Goal: Information Seeking & Learning: Learn about a topic

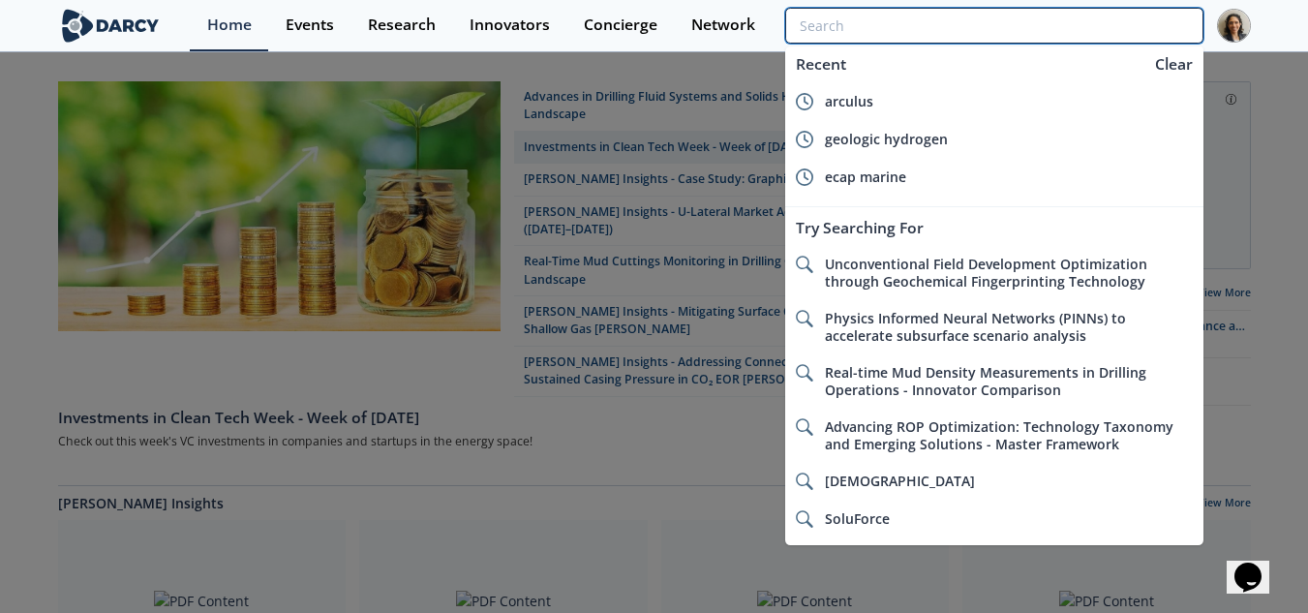
click at [1096, 13] on input "search" at bounding box center [993, 26] width 417 height 36
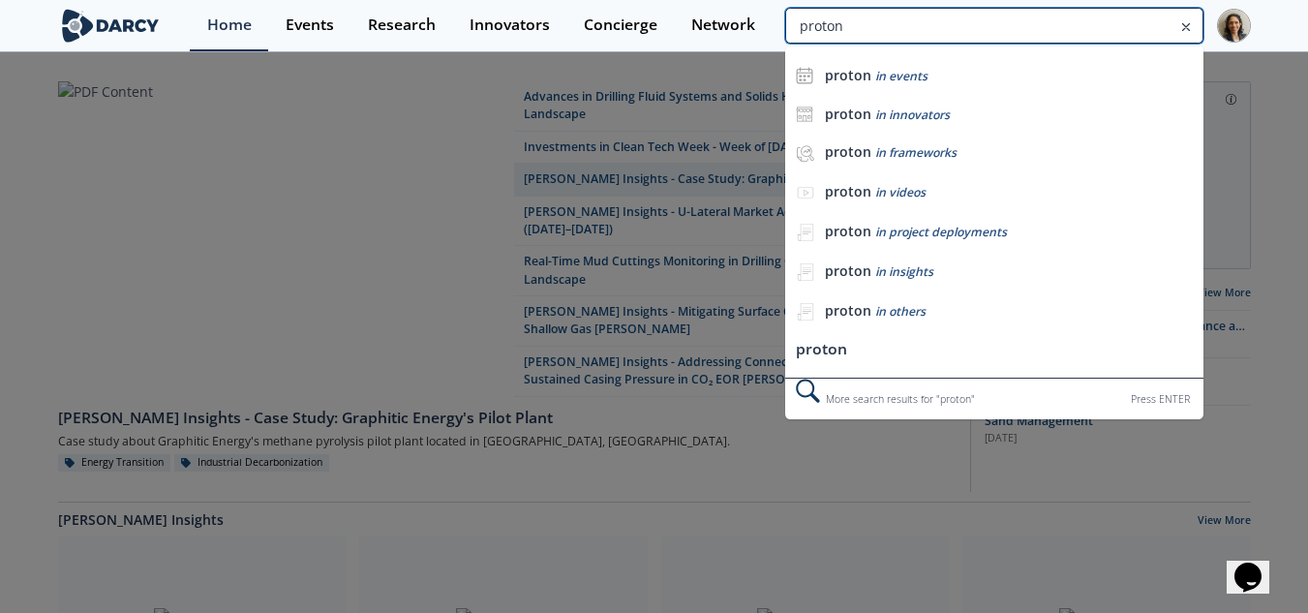
type input "proton"
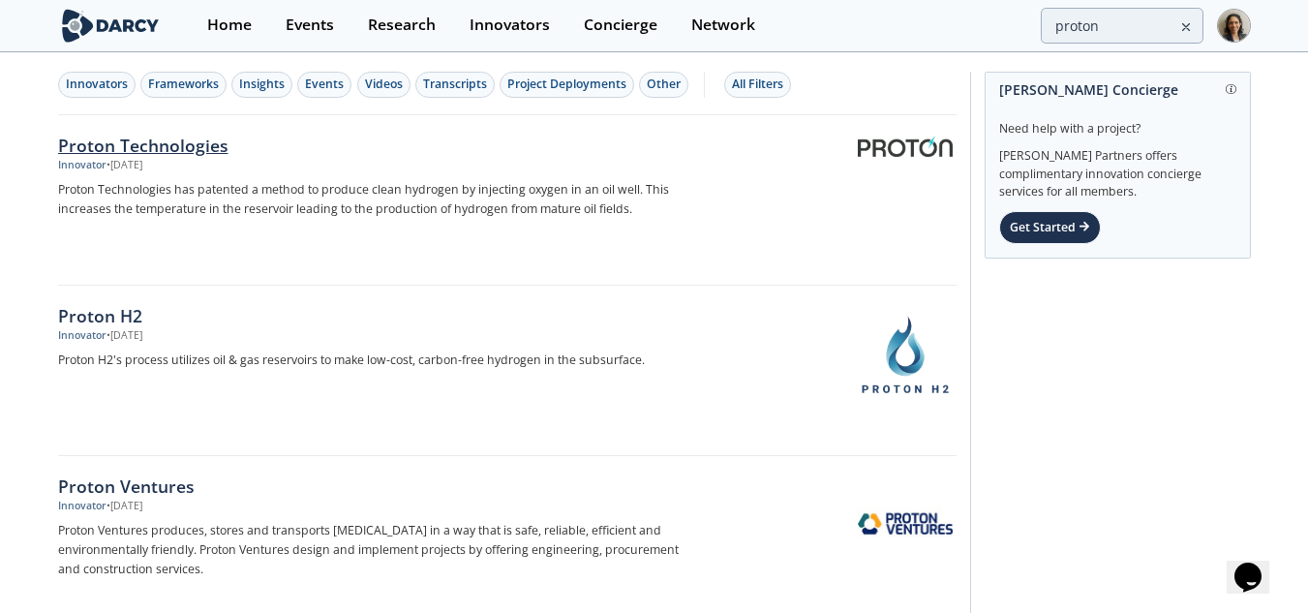
click at [261, 183] on p "Proton Technologies has patented a method to produce clean hydrogen by injectin…" at bounding box center [378, 199] width 641 height 39
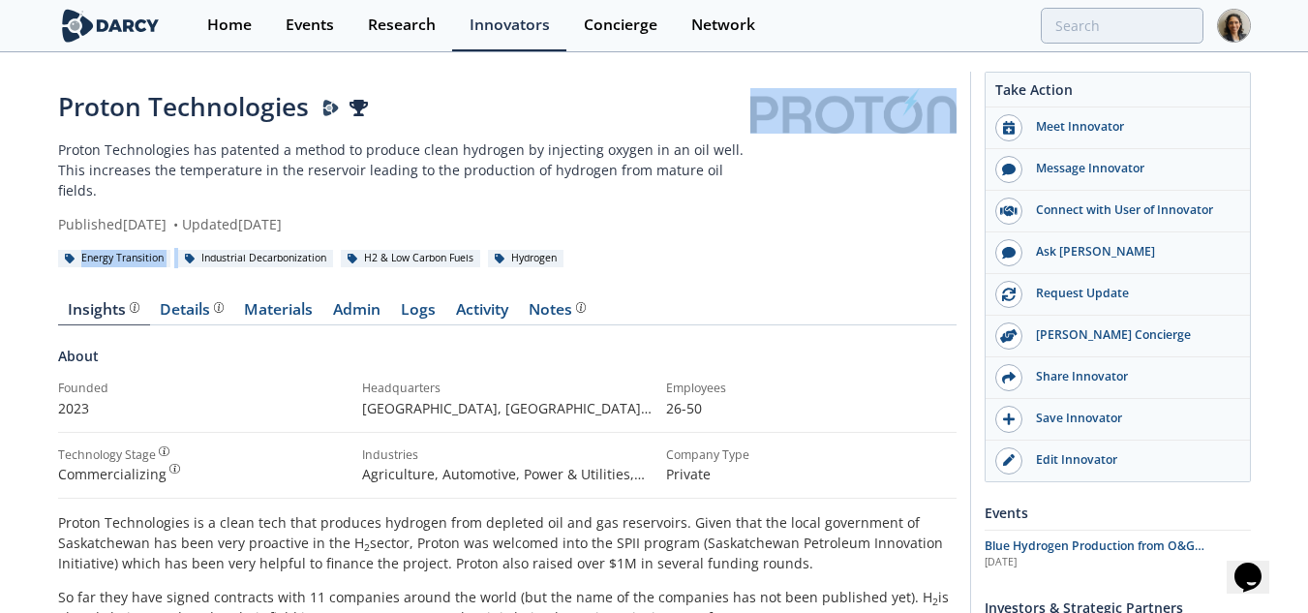
drag, startPoint x: 402, startPoint y: 200, endPoint x: 227, endPoint y: 217, distance: 175.0
click at [227, 217] on div "Proton Technologies Proton Technologies has patented a method to produce clean …" at bounding box center [507, 178] width 898 height 180
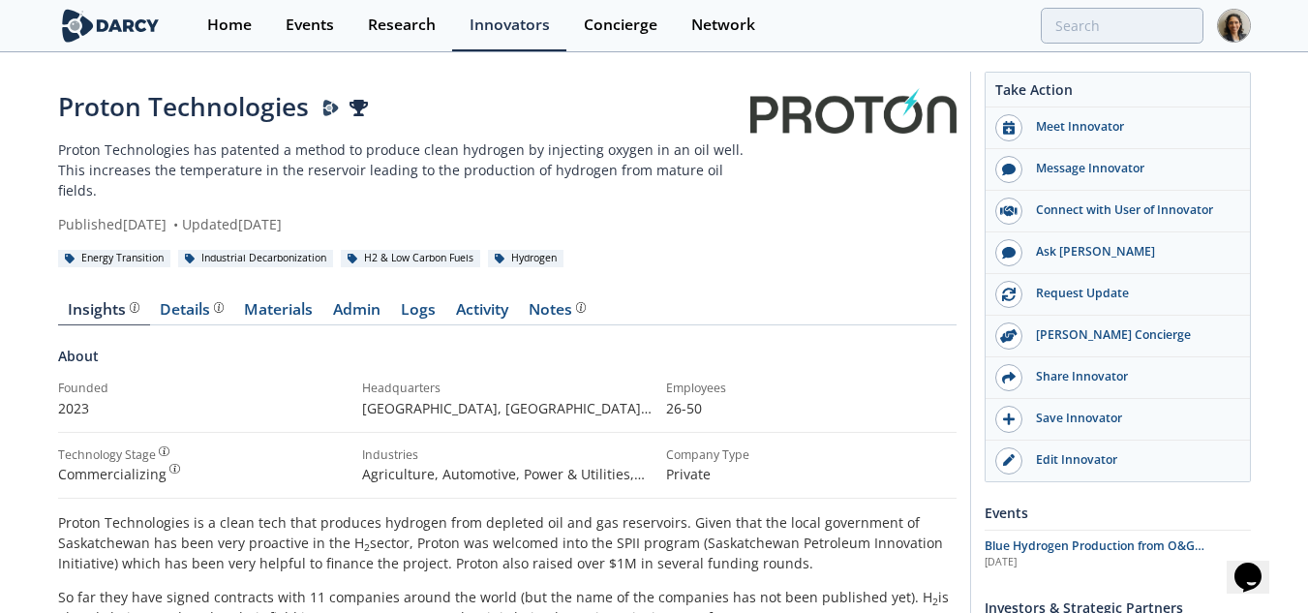
click at [368, 214] on div "Published April 5, 2021 • Updated August 8, 2025" at bounding box center [404, 224] width 692 height 20
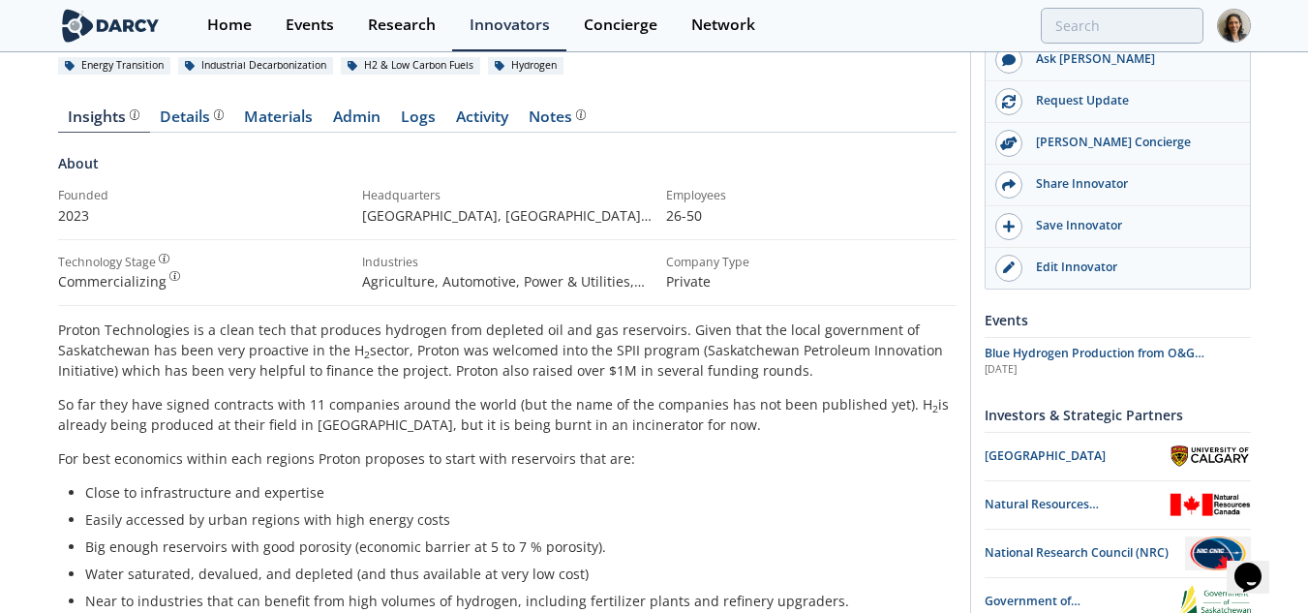
scroll to position [194, 0]
click at [432, 108] on link "Logs" at bounding box center [418, 119] width 55 height 23
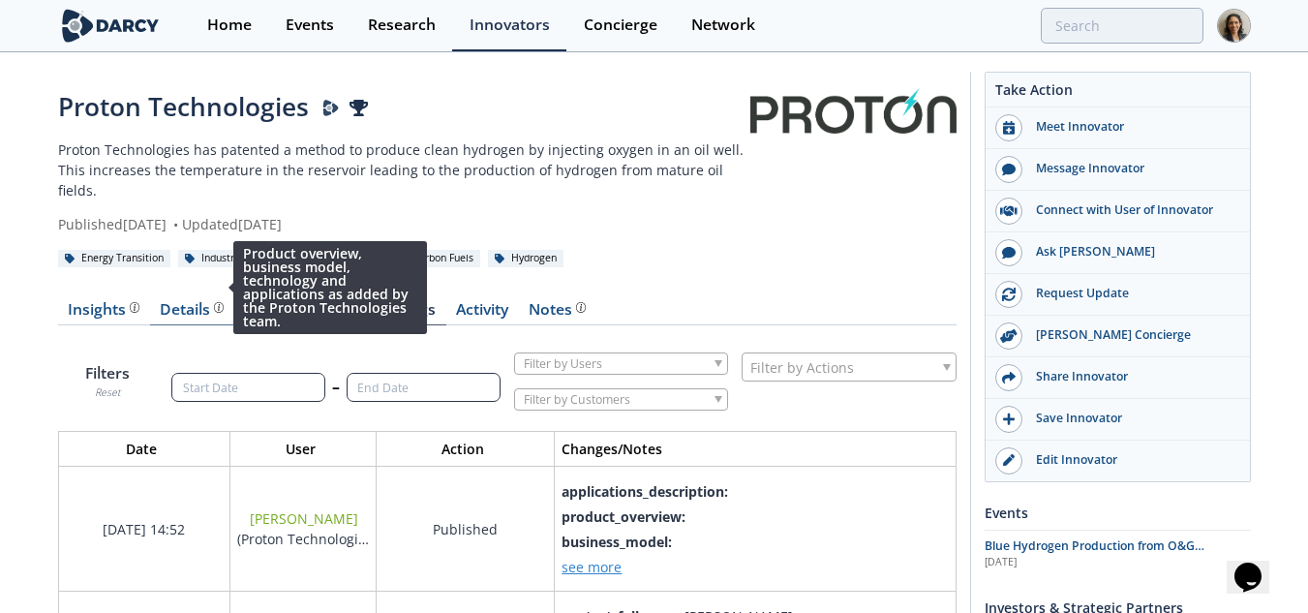
click at [214, 302] on img at bounding box center [219, 307] width 11 height 11
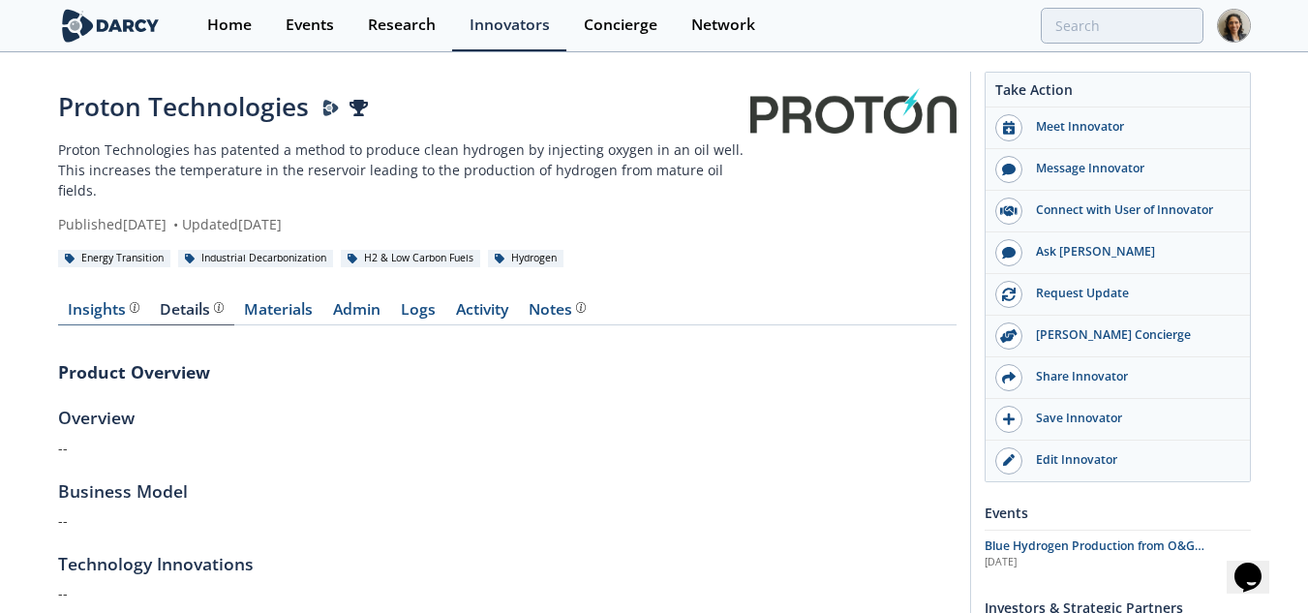
click at [78, 302] on div "Insights" at bounding box center [104, 309] width 72 height 15
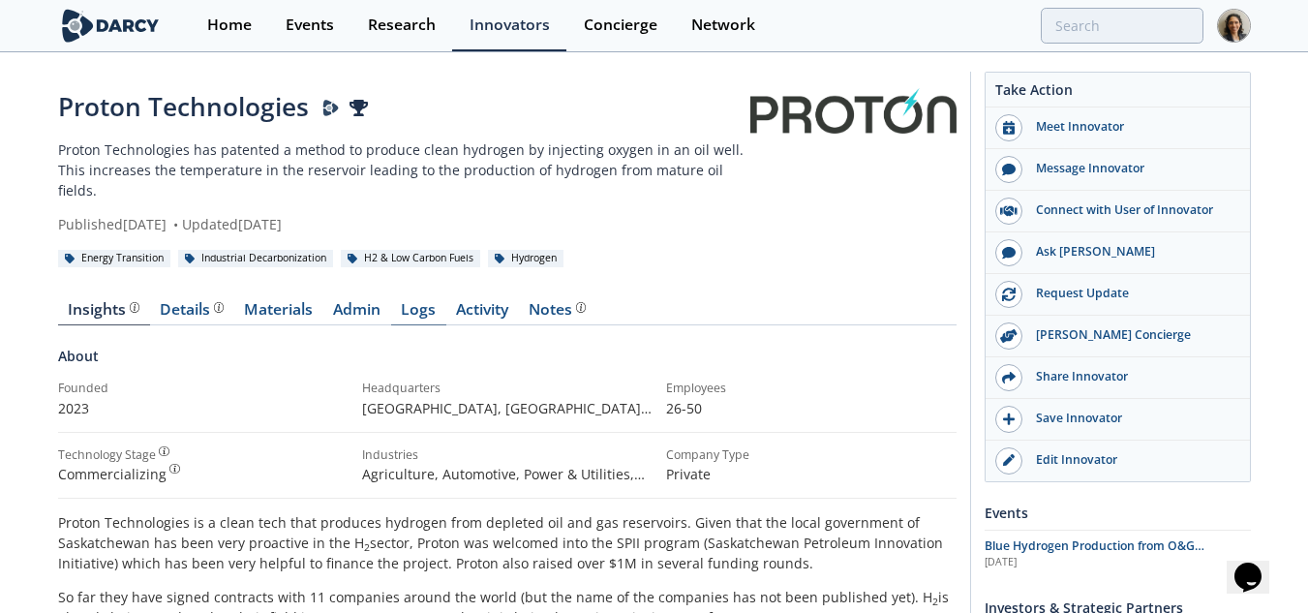
click at [429, 302] on link "Logs" at bounding box center [418, 313] width 55 height 23
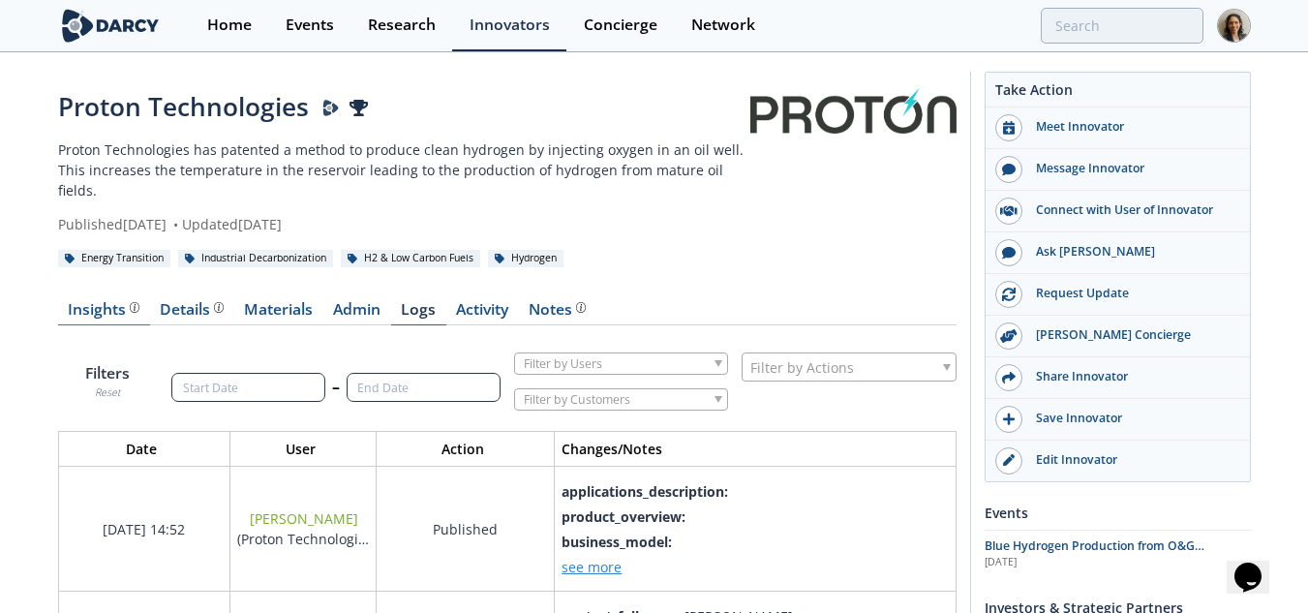
click at [100, 302] on div "Insights" at bounding box center [104, 309] width 72 height 15
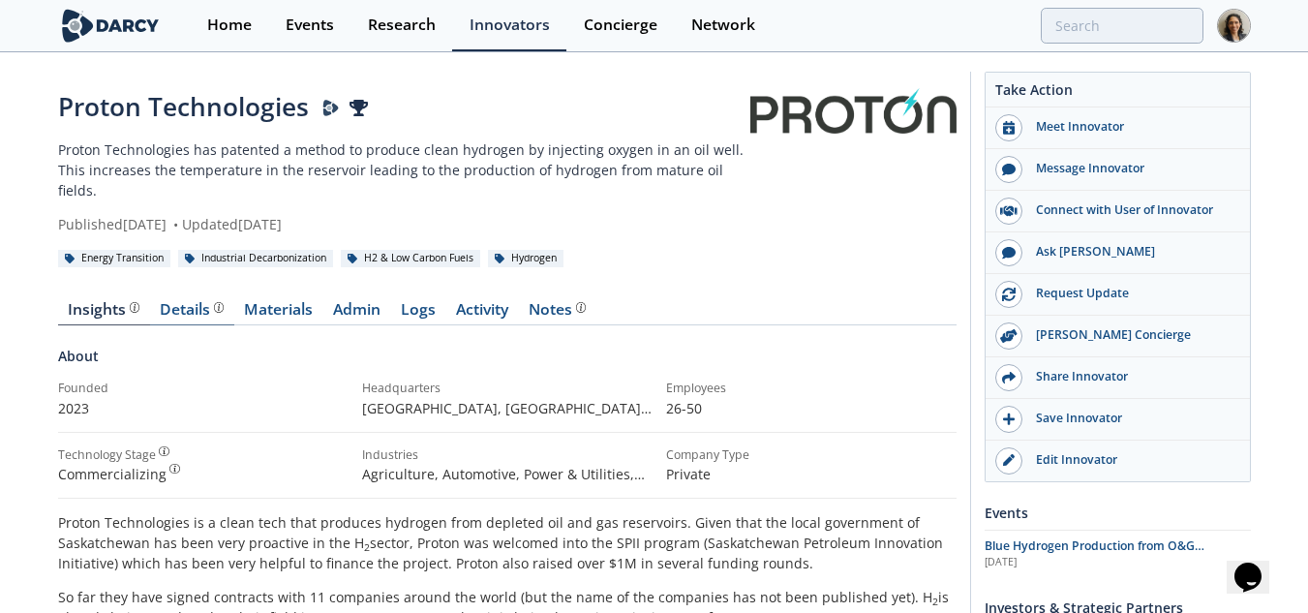
click at [191, 302] on div "Details Product overview, business model, technology and applications as added …" at bounding box center [192, 309] width 64 height 15
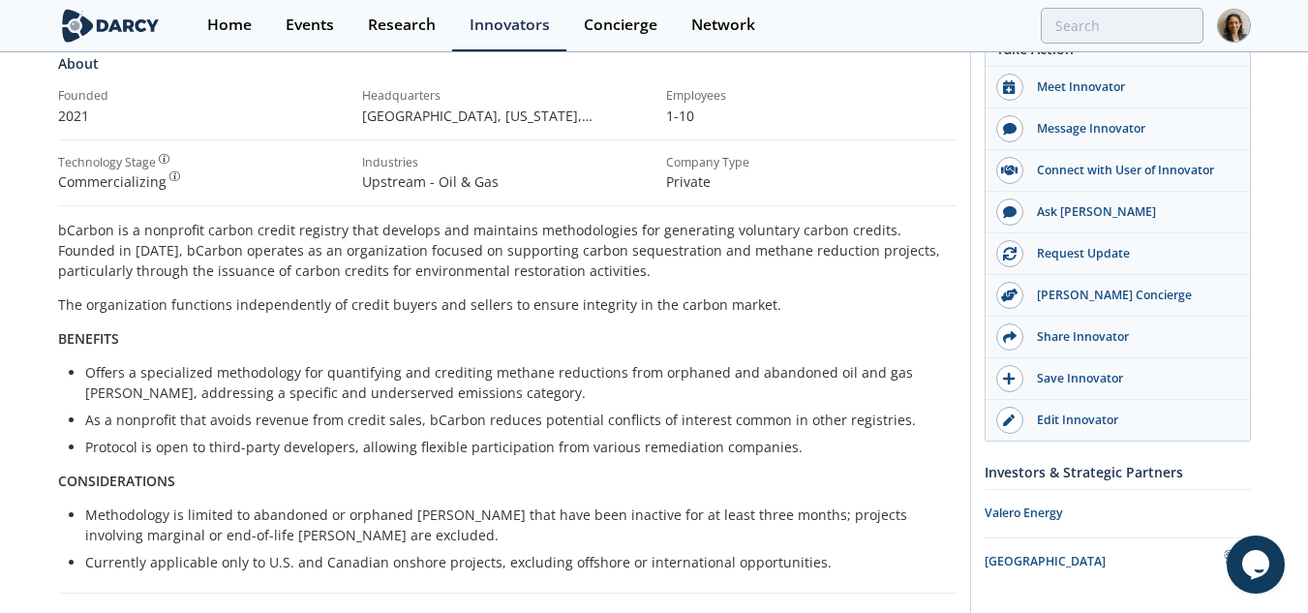
scroll to position [387, 0]
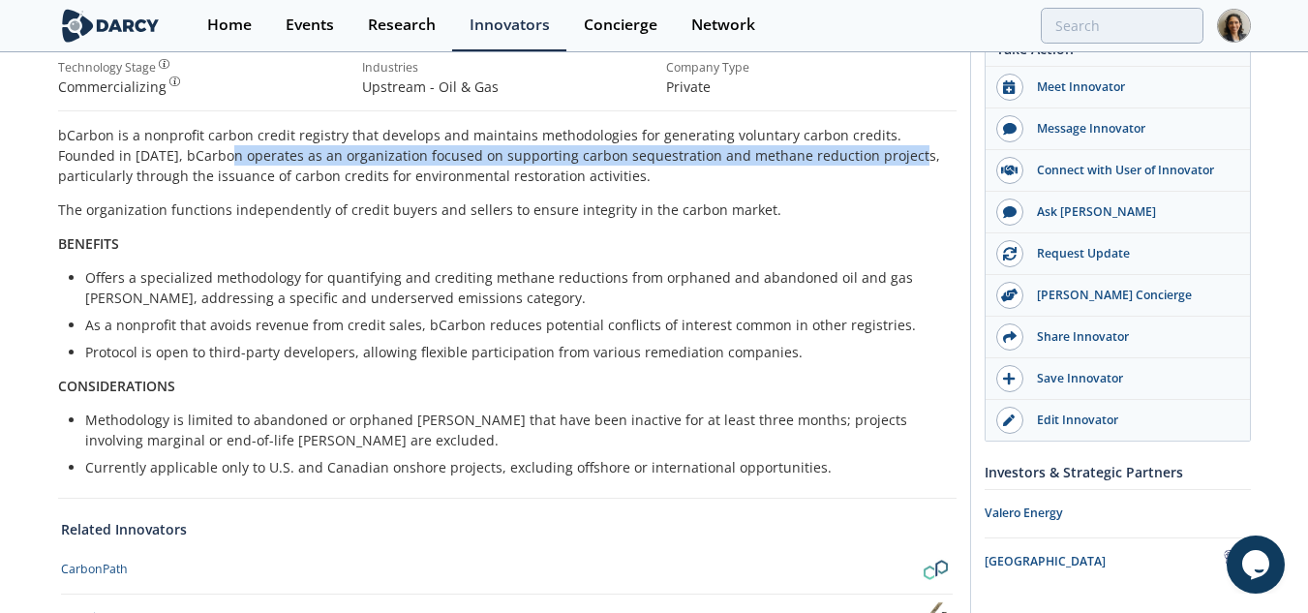
drag, startPoint x: 155, startPoint y: 159, endPoint x: 823, endPoint y: 161, distance: 667.9
click at [823, 161] on p "bCarbon is a nonprofit carbon credit registry that develops and maintains metho…" at bounding box center [507, 155] width 898 height 61
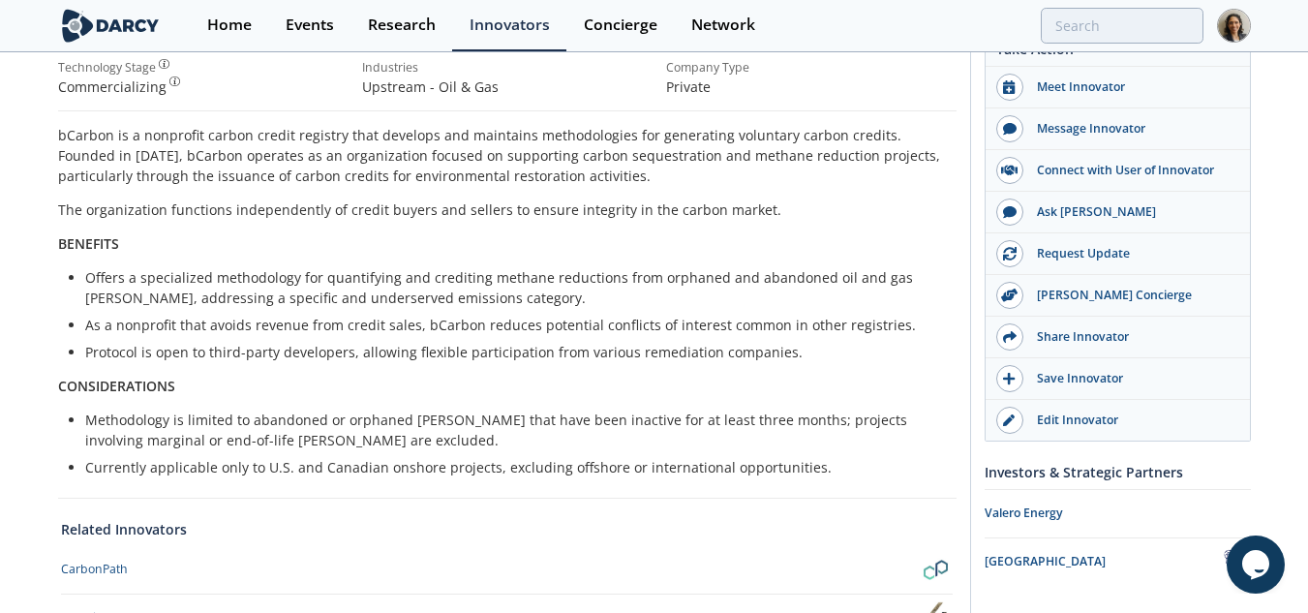
click at [564, 305] on p "Offers a specialized methodology for quantifying and crediting methane reductio…" at bounding box center [514, 287] width 858 height 41
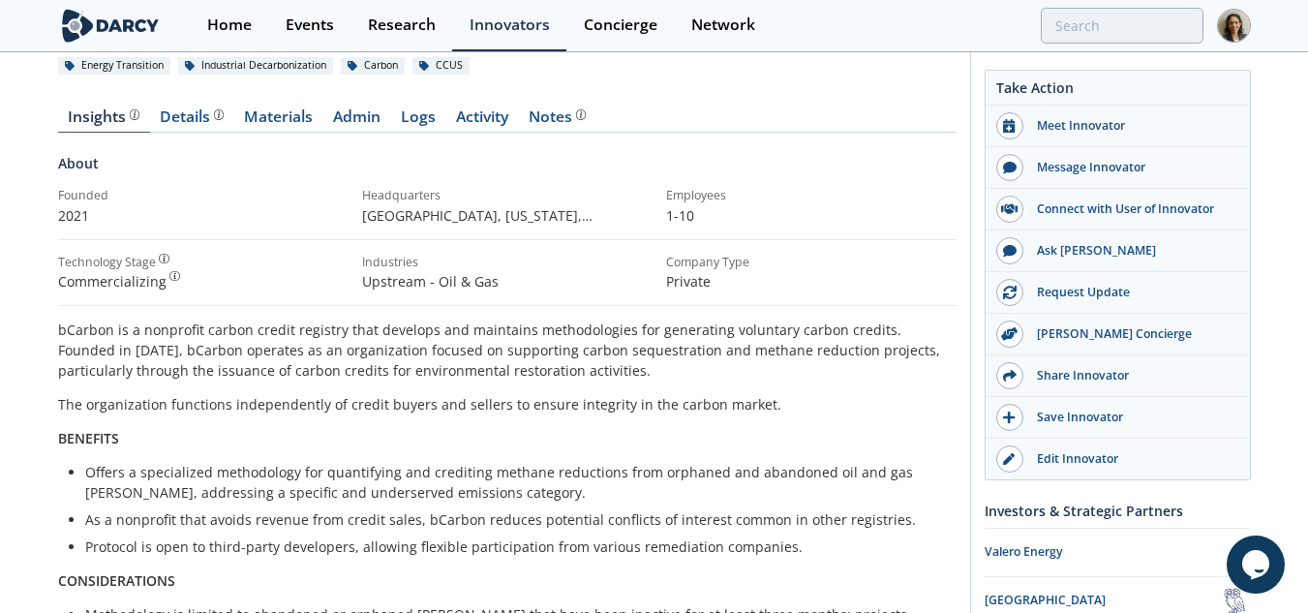
scroll to position [153, 0]
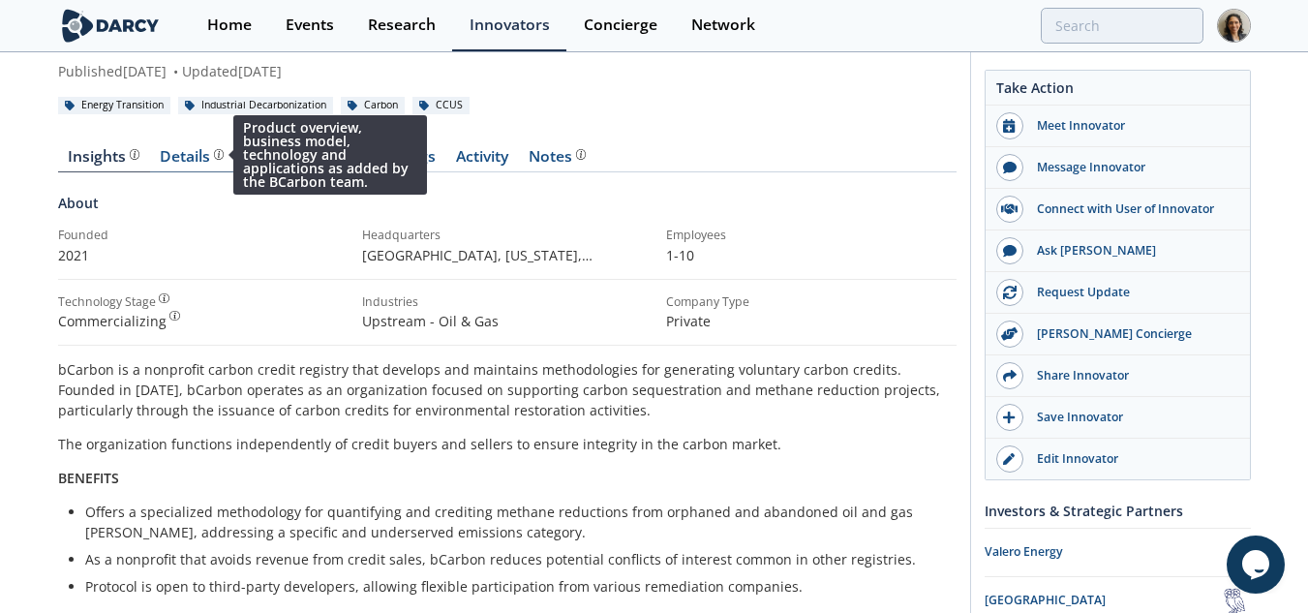
click at [218, 157] on img at bounding box center [219, 154] width 11 height 11
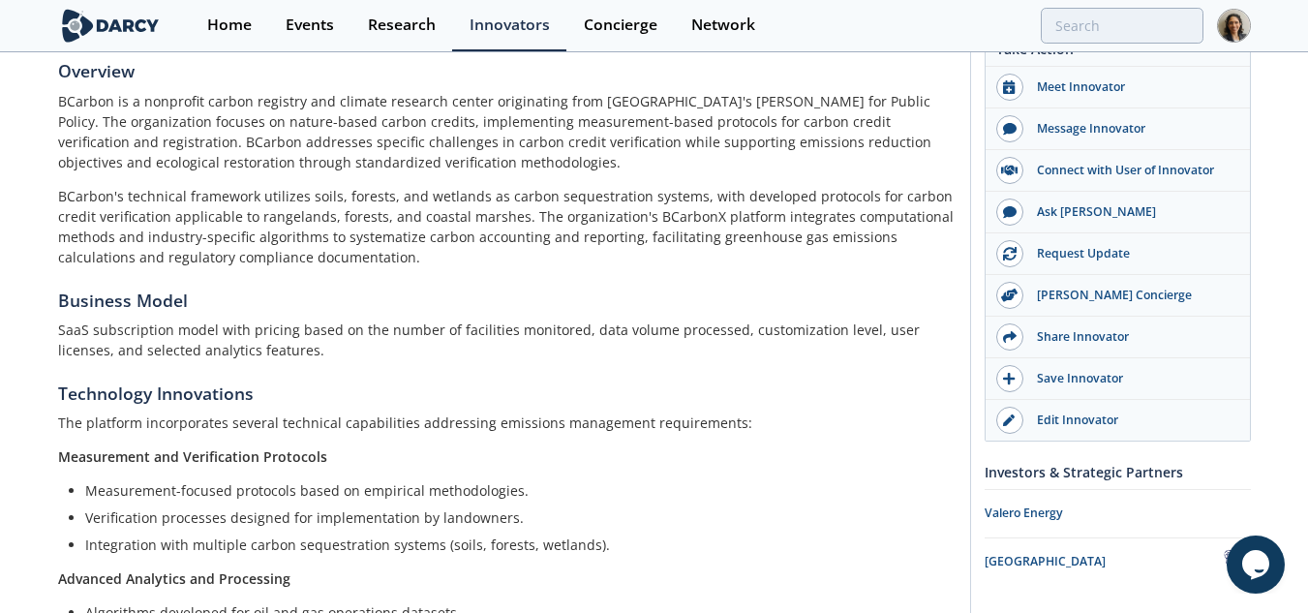
scroll to position [443, 0]
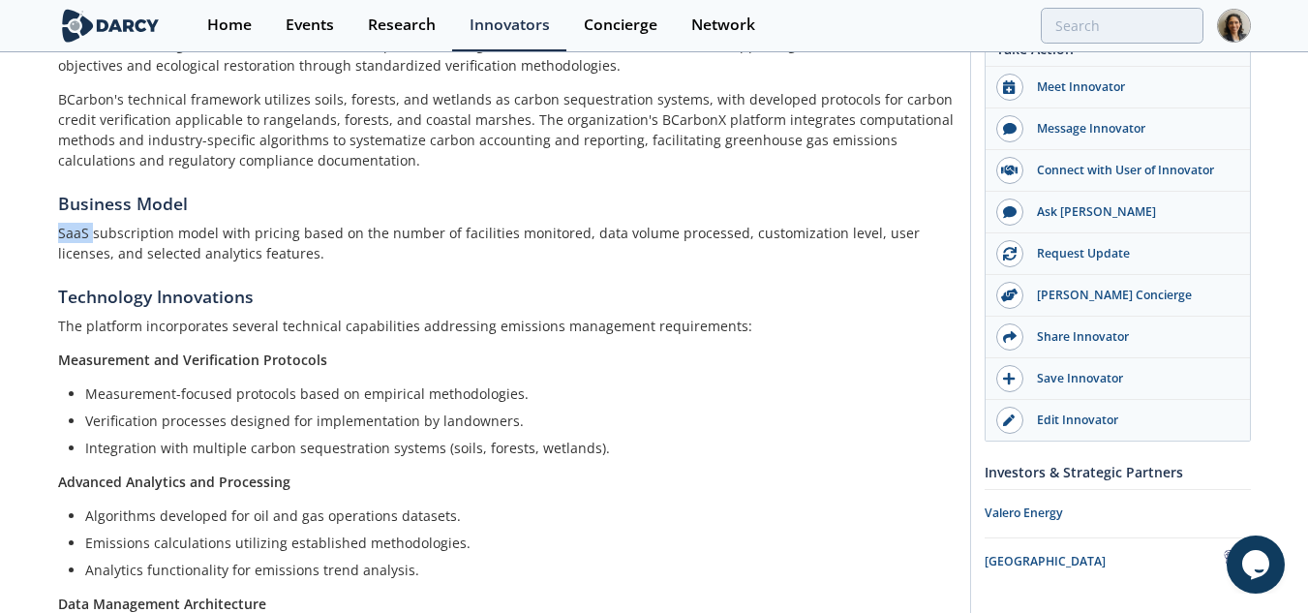
drag, startPoint x: 57, startPoint y: 235, endPoint x: 92, endPoint y: 231, distance: 35.1
click at [92, 231] on p "SaaS subscription model with pricing based on the number of facilities monitore…" at bounding box center [507, 243] width 898 height 41
click at [299, 232] on p "SaaS subscription model with pricing based on the number of facilities monitore…" at bounding box center [507, 243] width 898 height 41
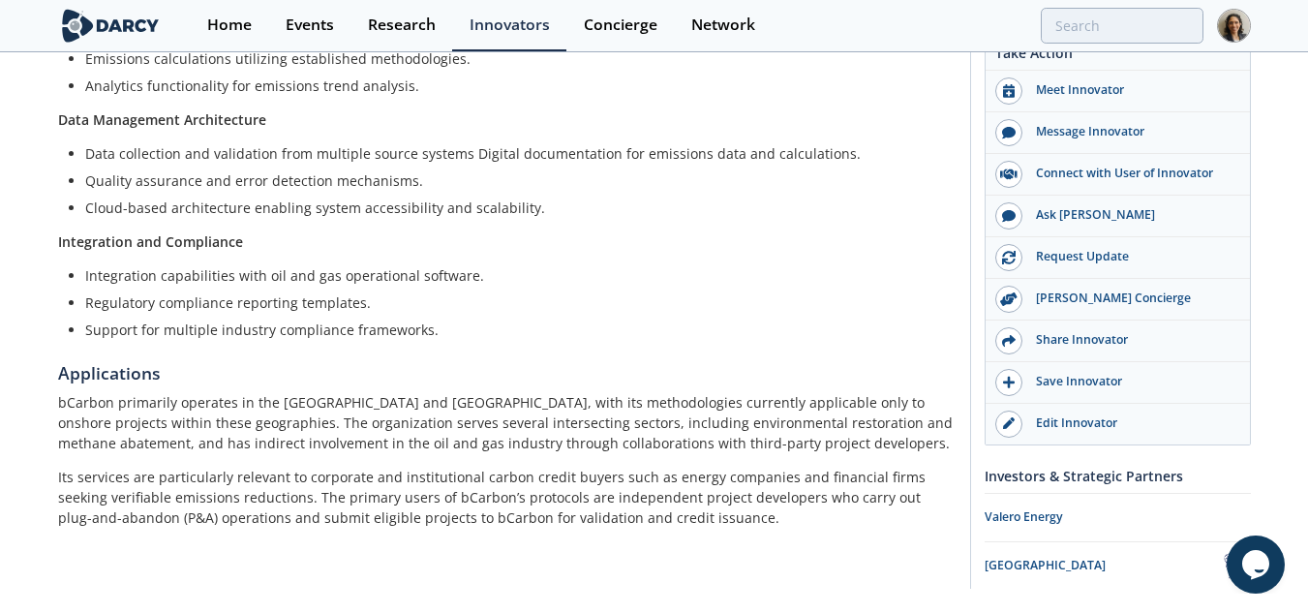
scroll to position [977, 0]
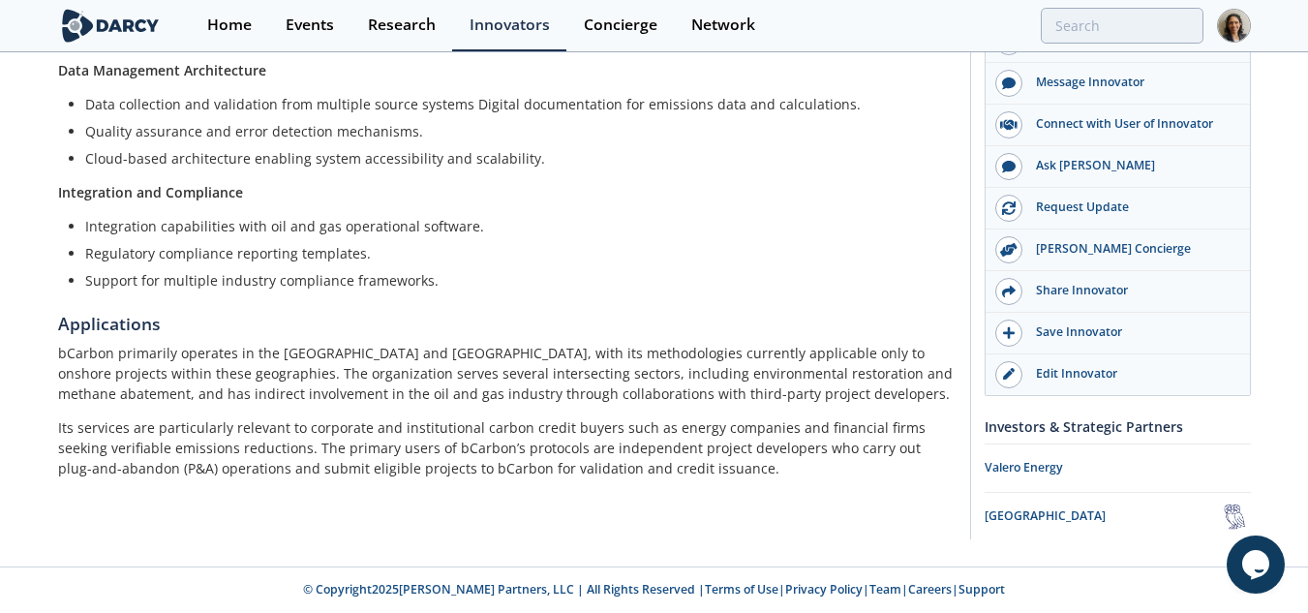
drag, startPoint x: 382, startPoint y: 450, endPoint x: 310, endPoint y: 434, distance: 74.4
click at [310, 434] on p "Its services are particularly relevant to corporate and institutional carbon cr…" at bounding box center [507, 447] width 898 height 61
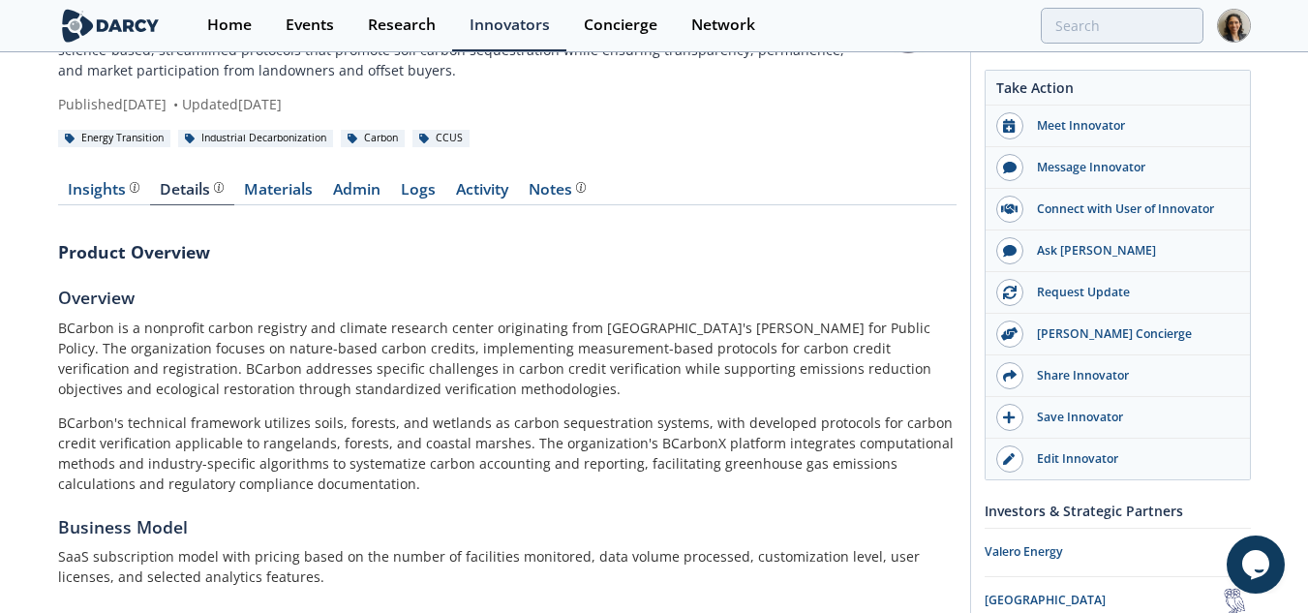
scroll to position [0, 0]
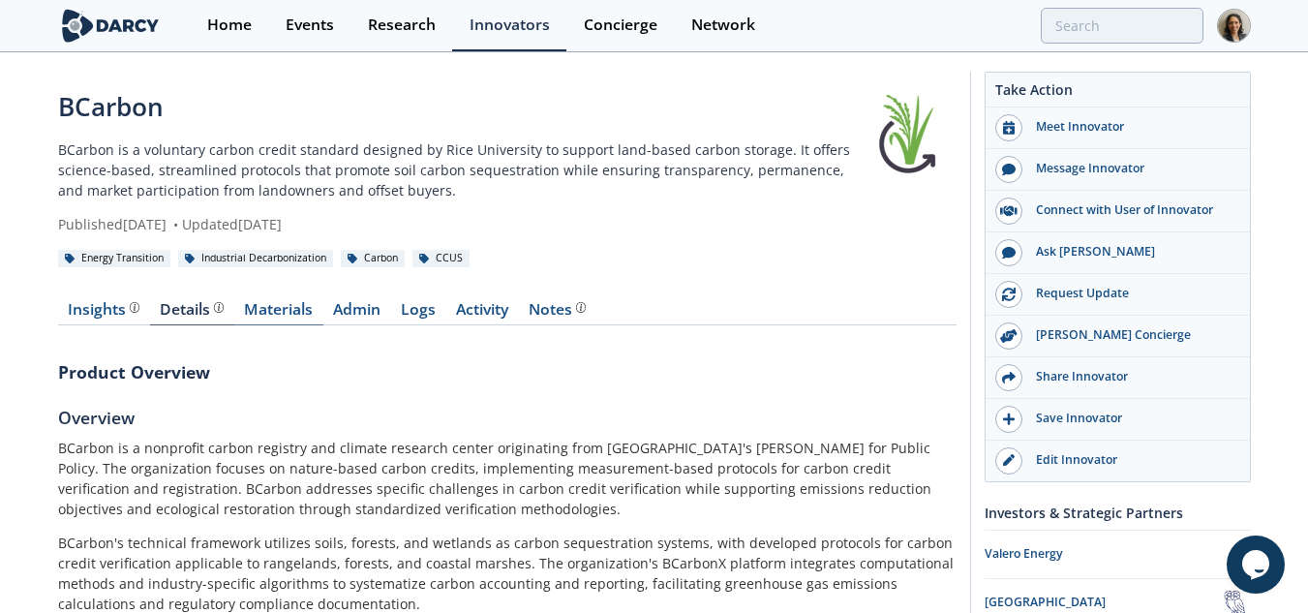
click at [262, 316] on link "Materials" at bounding box center [278, 313] width 89 height 23
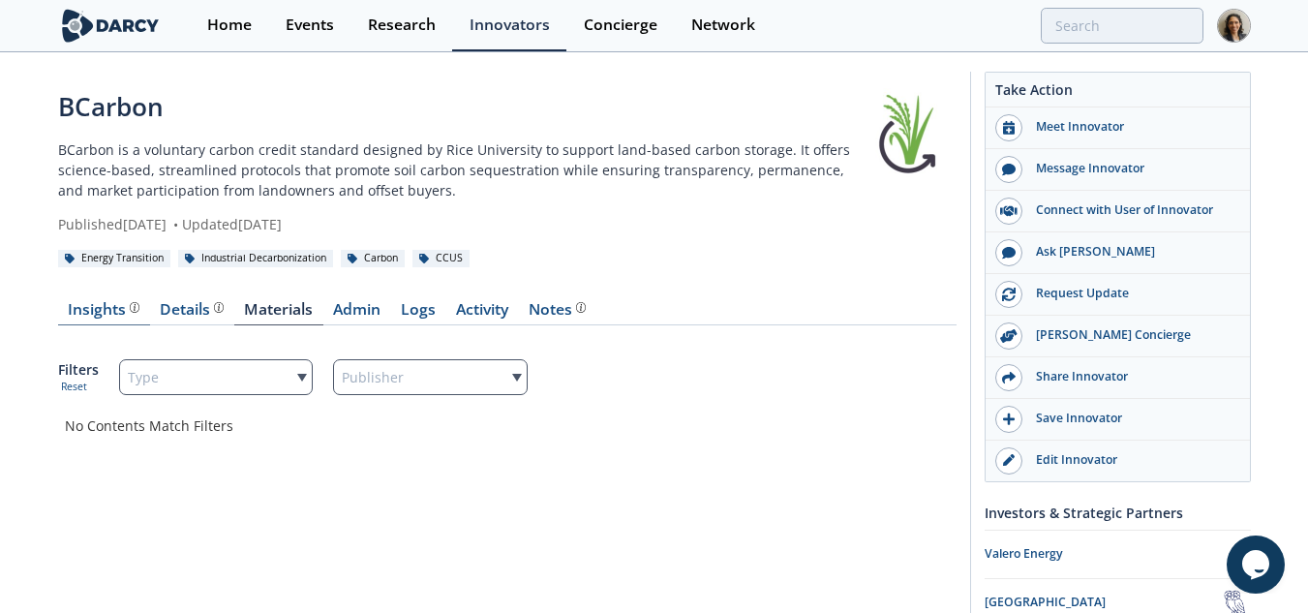
click at [101, 304] on div "Insights The Darcy Research team’s summarized opinion of the innovator, the com…" at bounding box center [104, 309] width 72 height 15
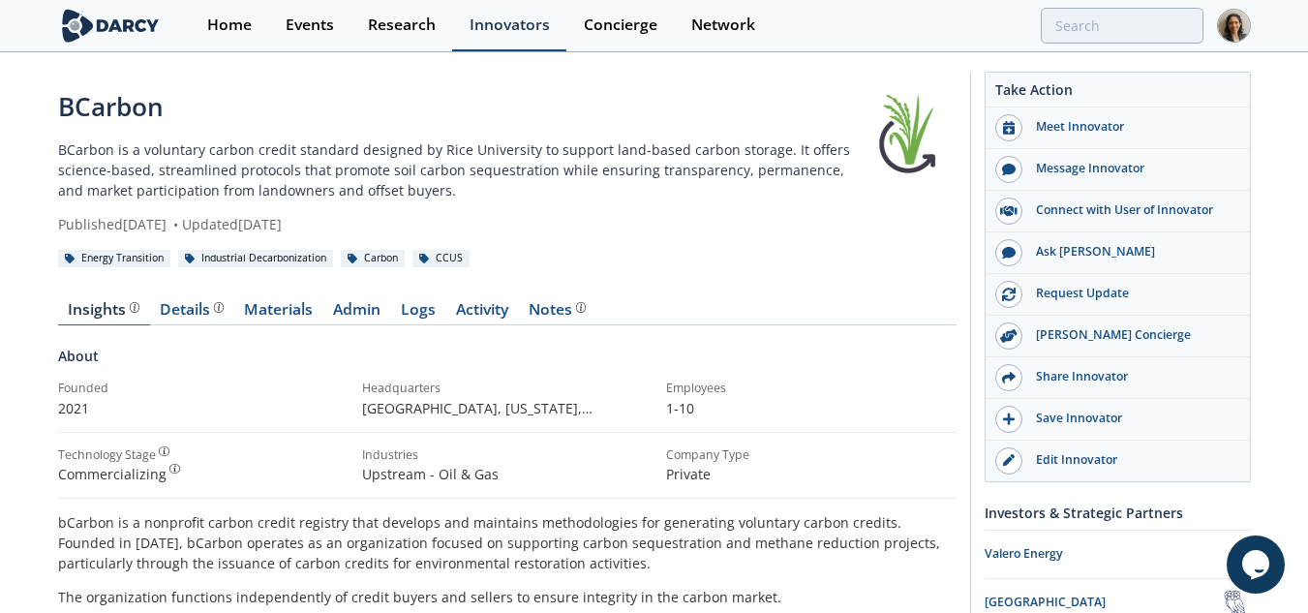
click at [491, 26] on div "Innovators" at bounding box center [509, 24] width 80 height 15
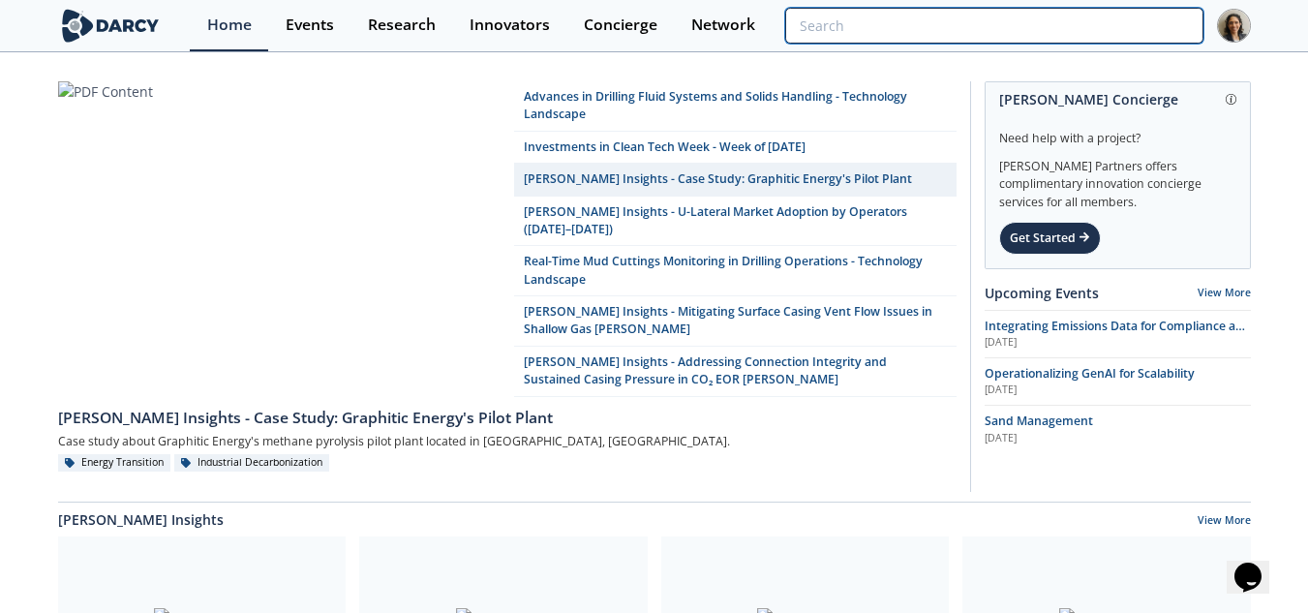
click at [1131, 15] on input "search" at bounding box center [993, 26] width 417 height 36
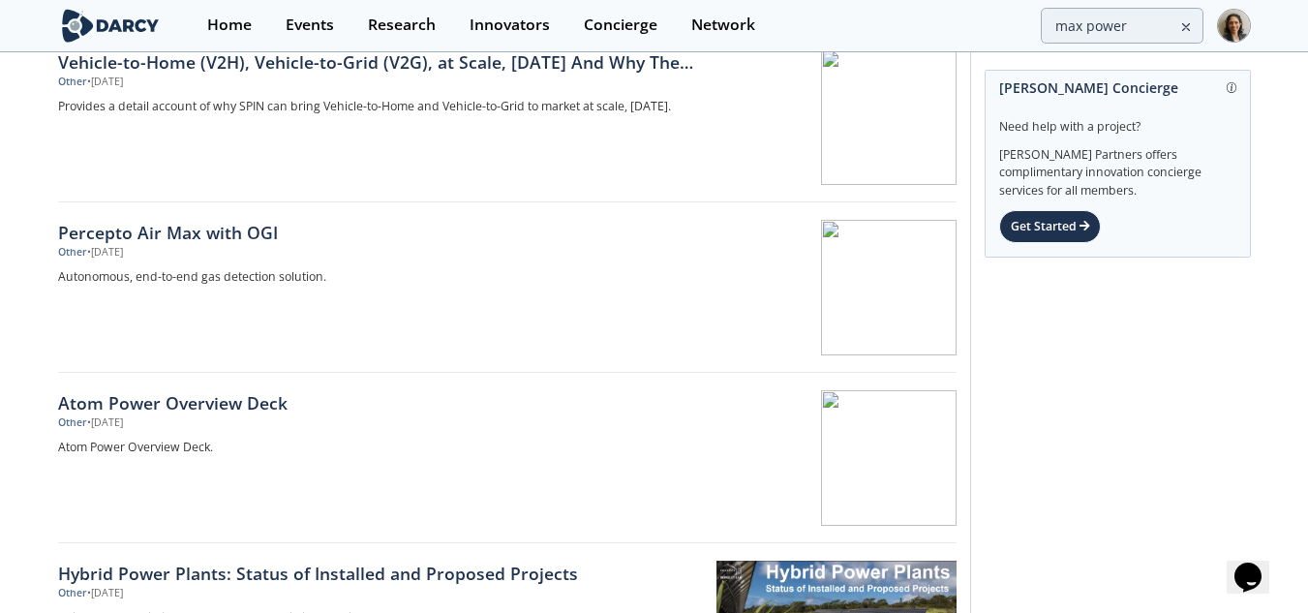
scroll to position [2226, 0]
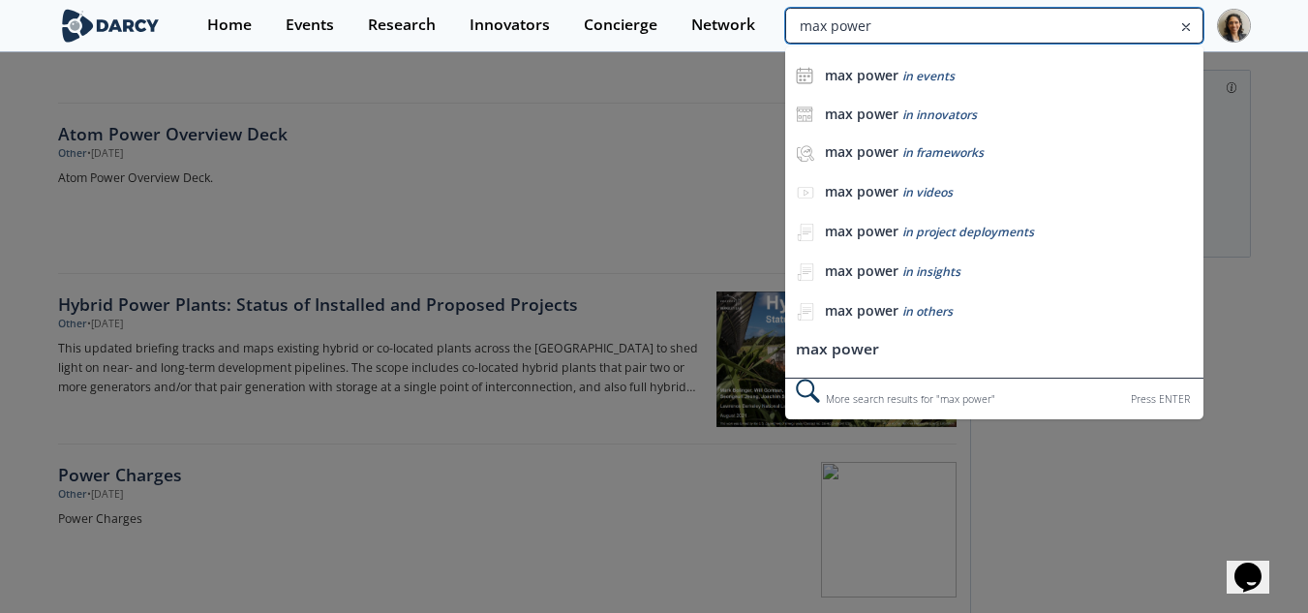
click at [1082, 31] on input "max power" at bounding box center [993, 26] width 417 height 36
type input "maxpower"
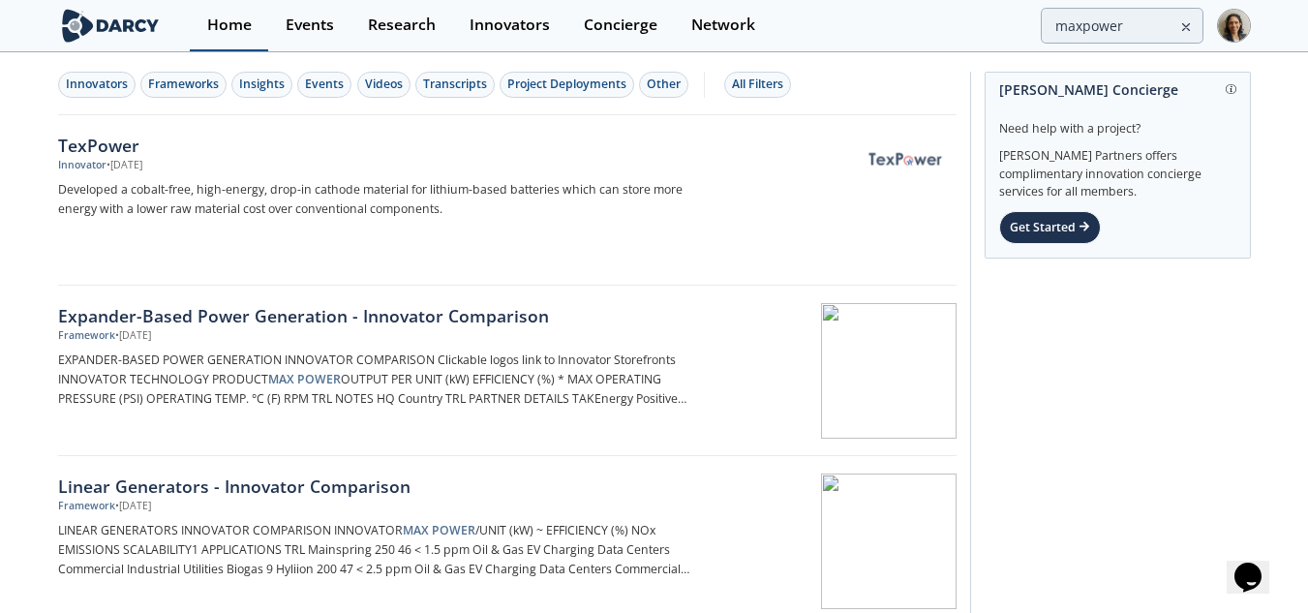
click at [237, 30] on div "Home" at bounding box center [229, 24] width 45 height 15
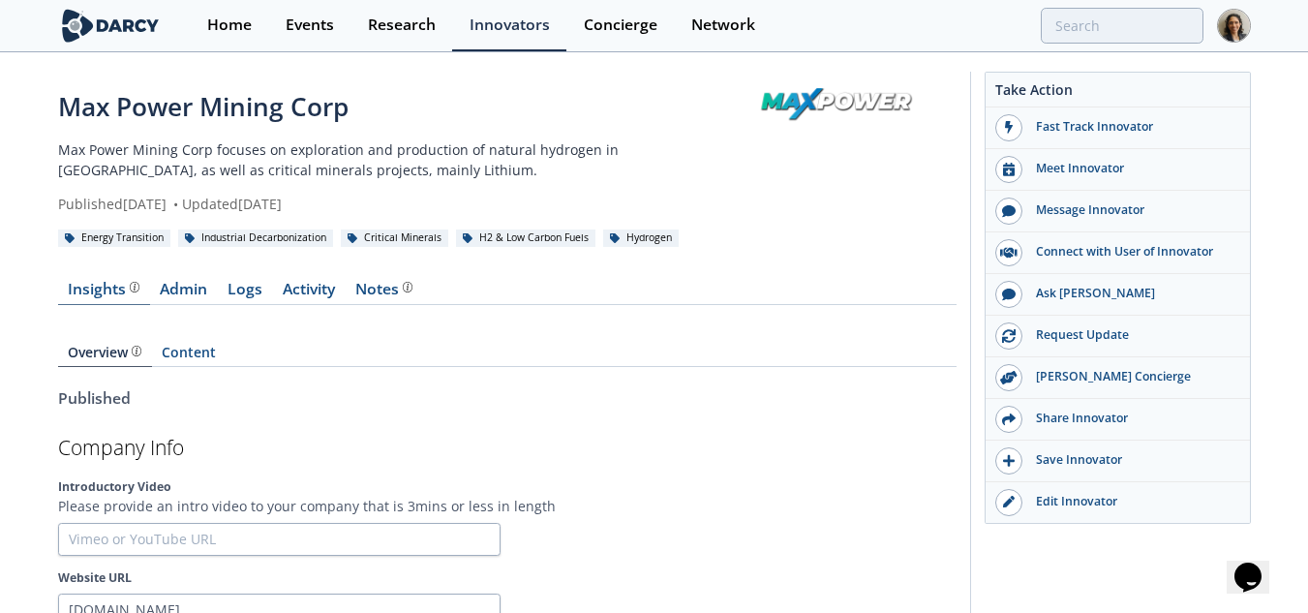
click at [90, 288] on div "Insights" at bounding box center [104, 289] width 72 height 15
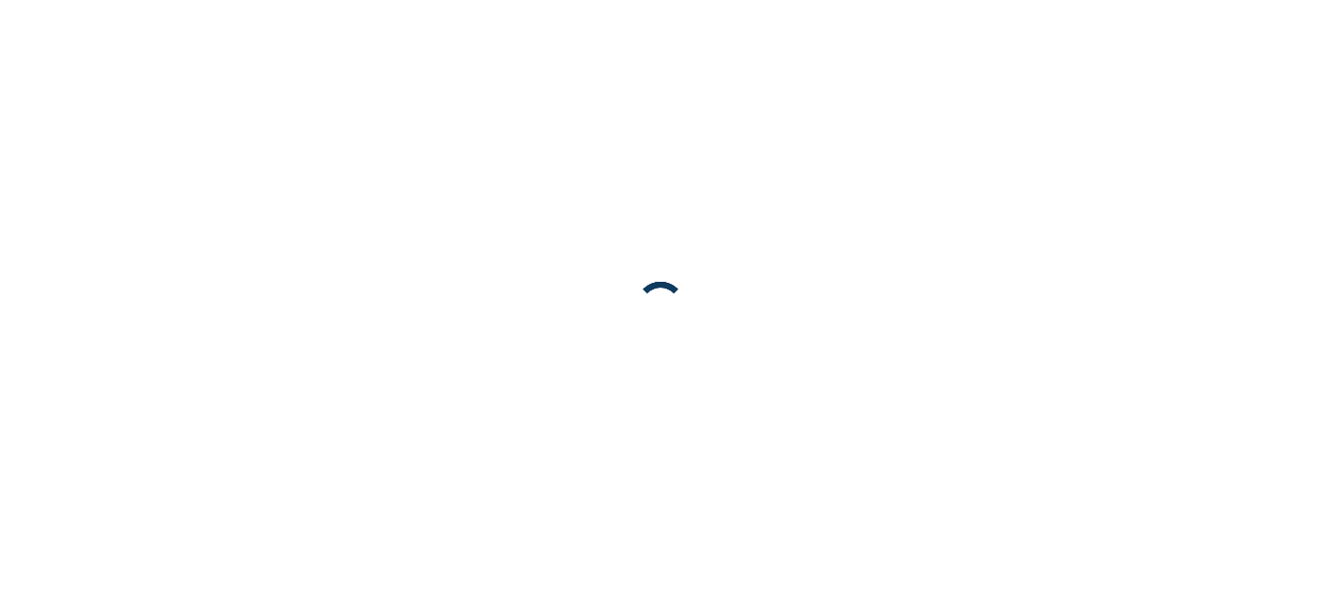
click at [957, 284] on body at bounding box center [661, 306] width 1322 height 613
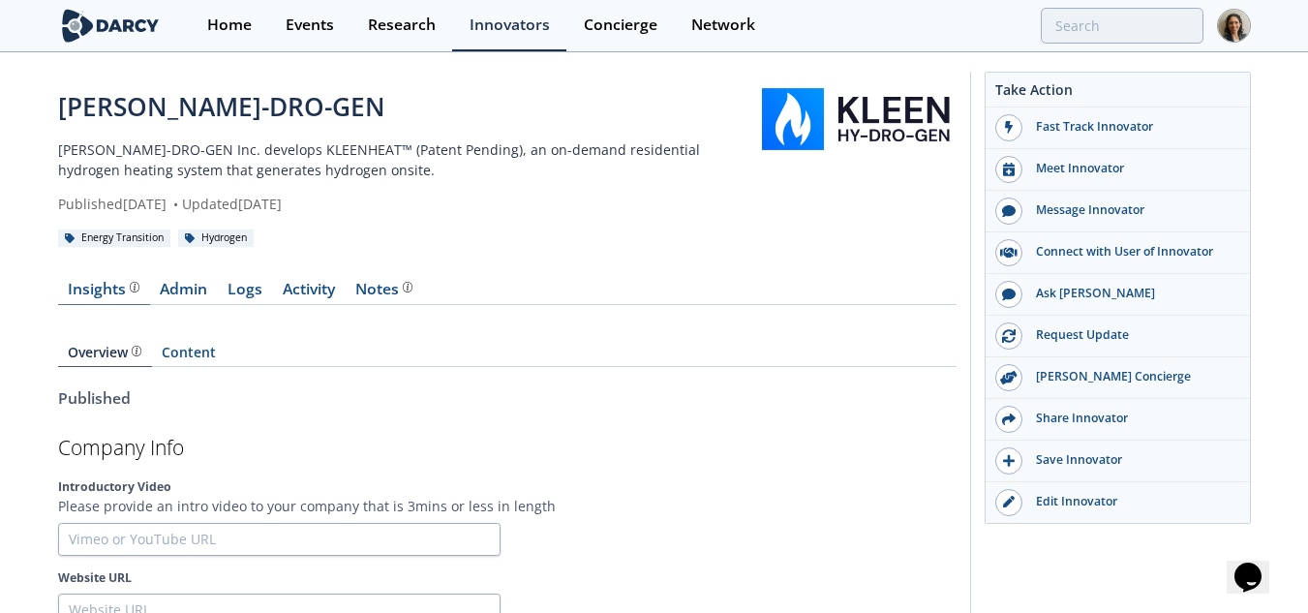
click at [106, 282] on div "Insights" at bounding box center [104, 289] width 72 height 15
